Goal: Information Seeking & Learning: Find specific fact

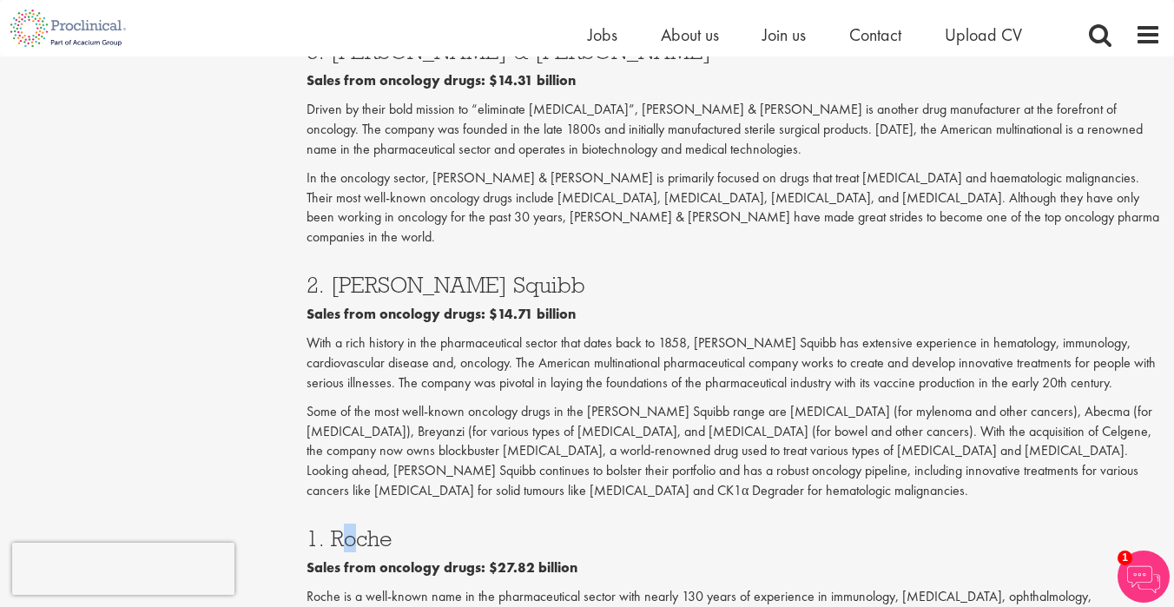
click at [464, 527] on h3 "1. Roche" at bounding box center [734, 538] width 855 height 23
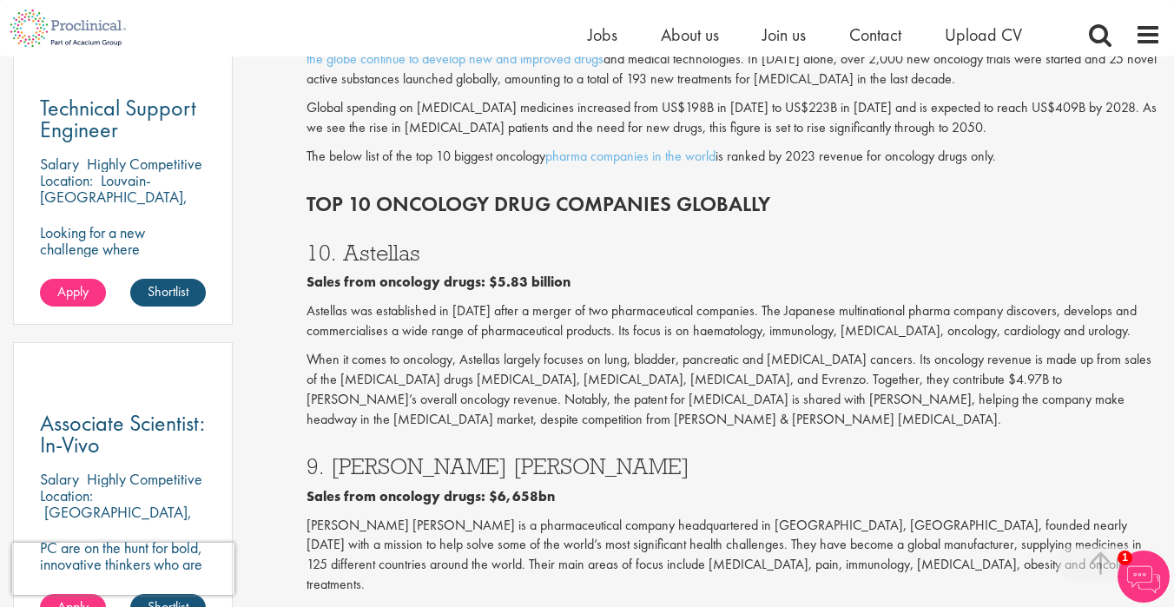
scroll to position [953, 0]
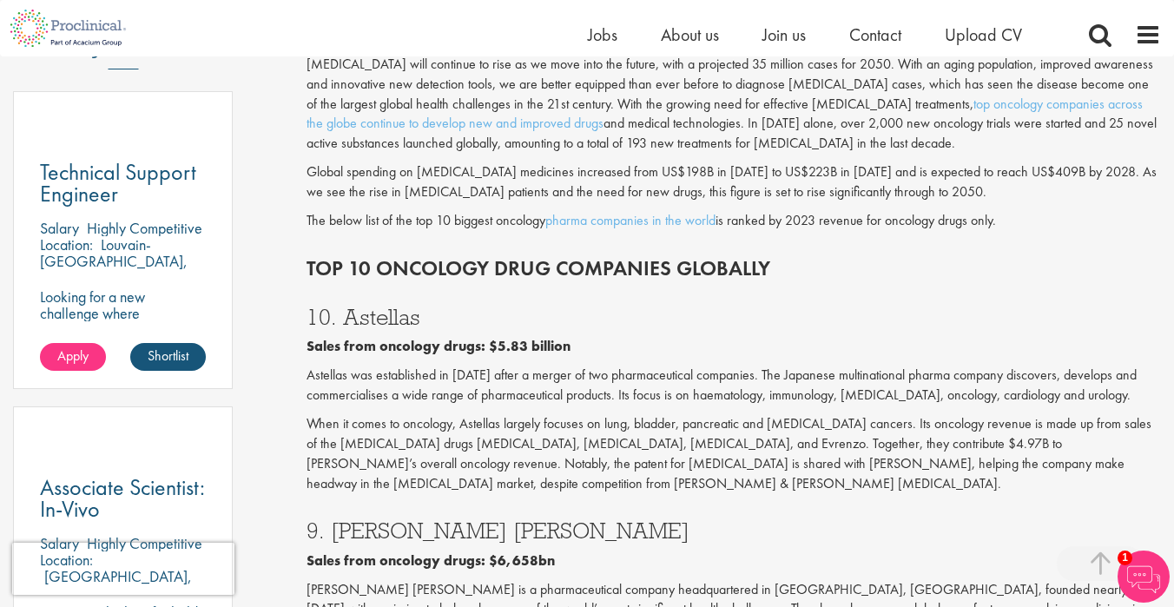
drag, startPoint x: 345, startPoint y: 323, endPoint x: 479, endPoint y: 323, distance: 134.6
click at [480, 323] on h3 "10. Astellas" at bounding box center [734, 317] width 855 height 23
copy h3 "Astellas"
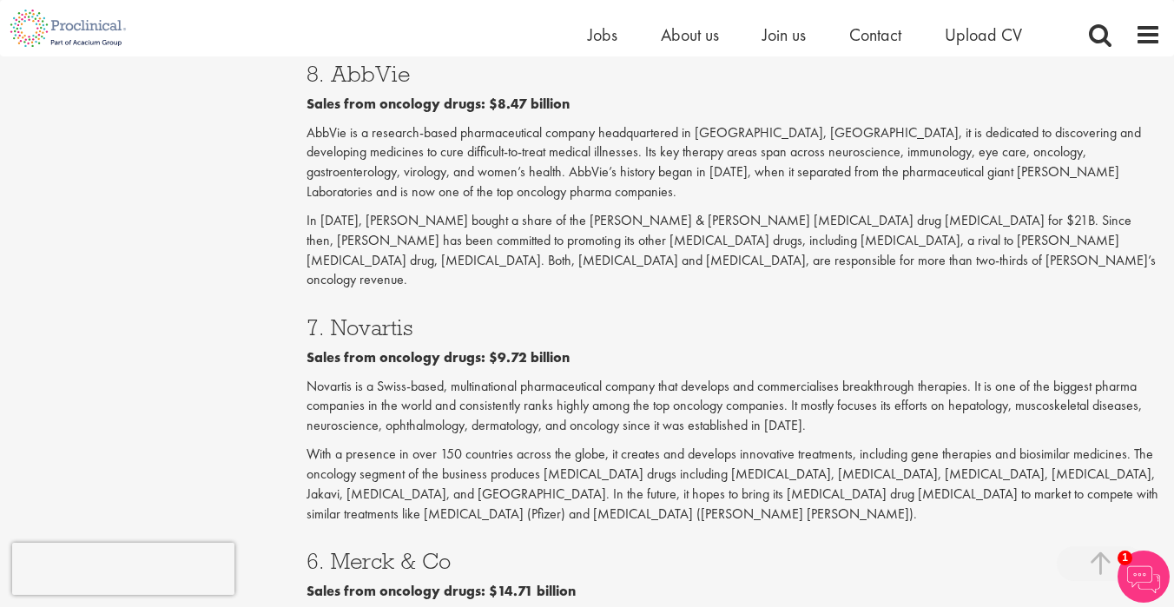
scroll to position [1666, 0]
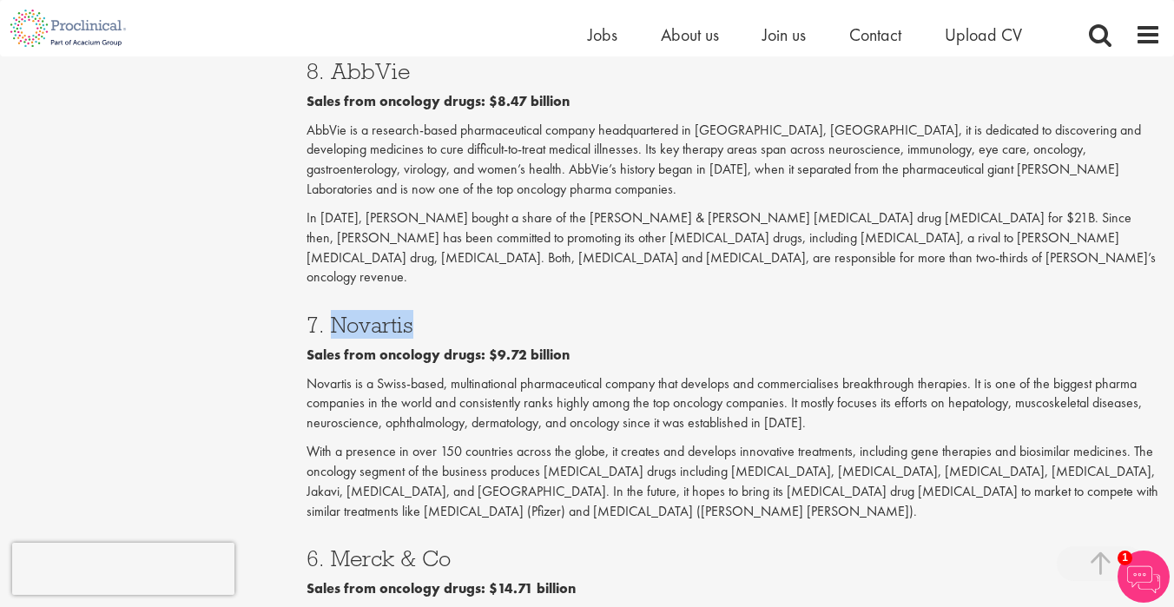
drag, startPoint x: 417, startPoint y: 247, endPoint x: 329, endPoint y: 251, distance: 87.8
click at [330, 314] on h3 "7. Novartis" at bounding box center [734, 325] width 855 height 23
copy h3 "Novartis"
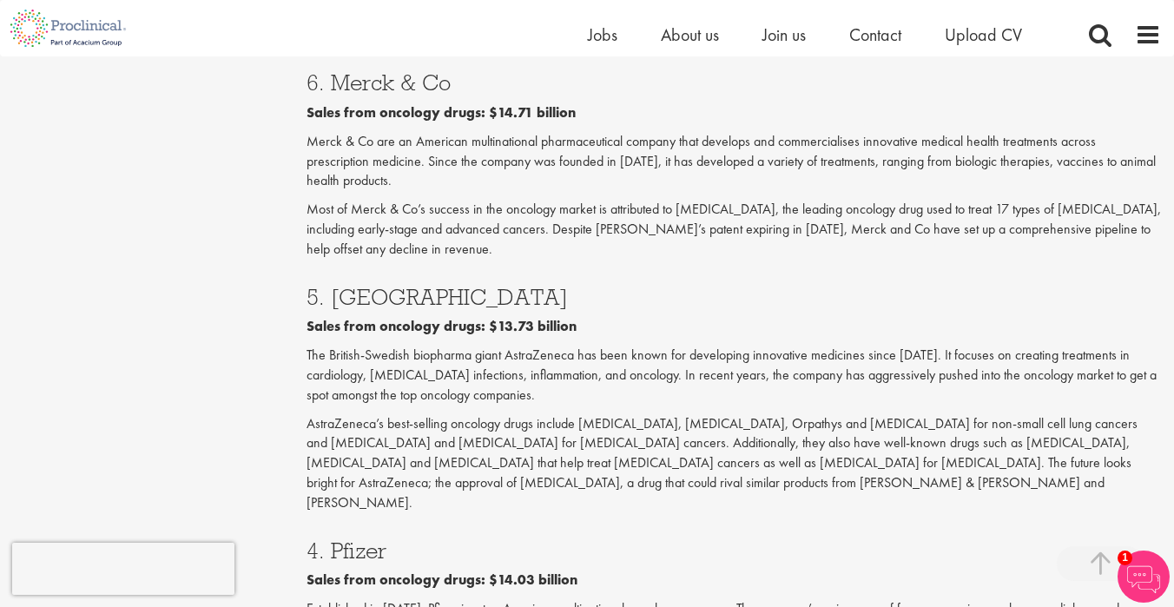
scroll to position [2142, 0]
drag, startPoint x: 330, startPoint y: 200, endPoint x: 551, endPoint y: 200, distance: 221.4
click at [551, 285] on h3 "5. [GEOGRAPHIC_DATA]" at bounding box center [734, 296] width 855 height 23
copy h3 "AstraZeneca"
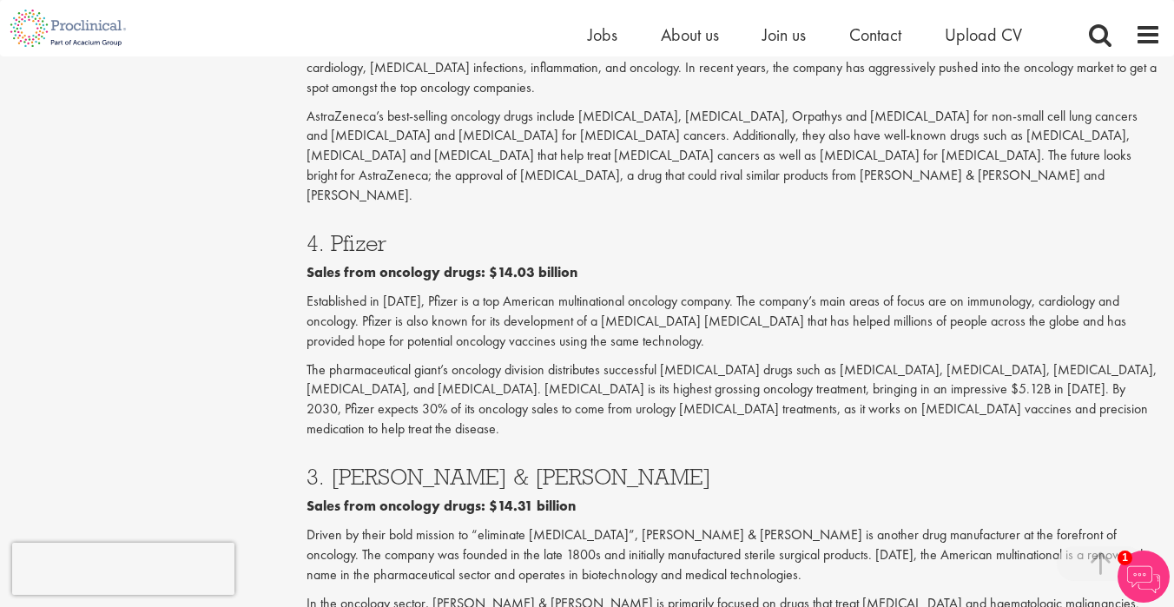
scroll to position [2454, 0]
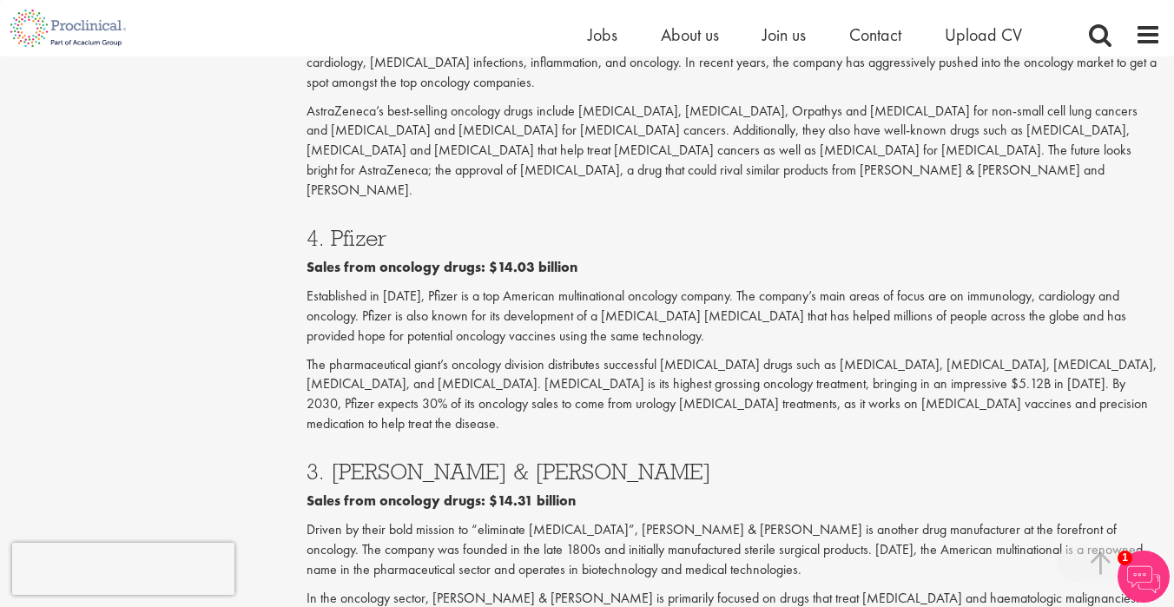
drag, startPoint x: 328, startPoint y: 117, endPoint x: 421, endPoint y: 116, distance: 92.9
click at [421, 227] on h3 "4. Pfizer" at bounding box center [734, 238] width 855 height 23
copy h3 "Pfizer"
